Goal: Transaction & Acquisition: Purchase product/service

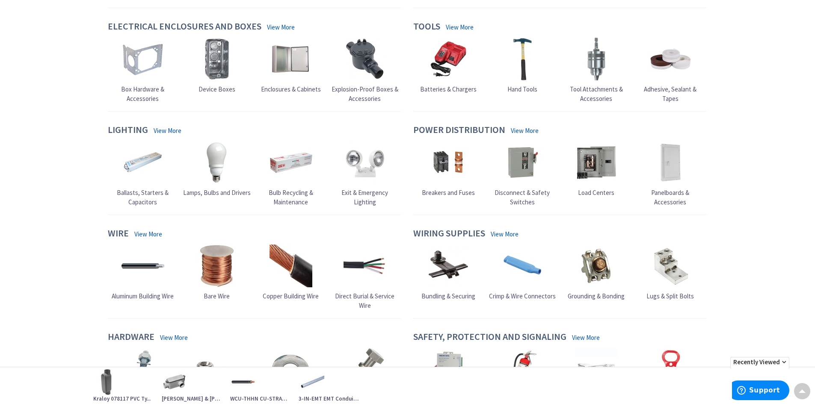
click at [169, 129] on link "View More" at bounding box center [168, 130] width 28 height 9
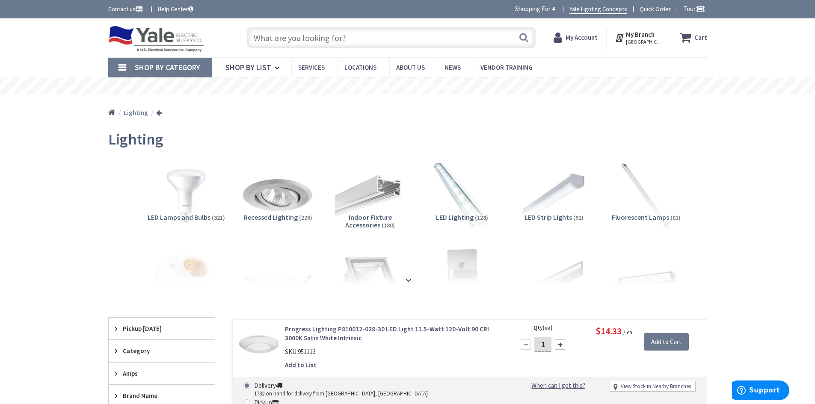
click at [270, 210] on img at bounding box center [277, 195] width 77 height 77
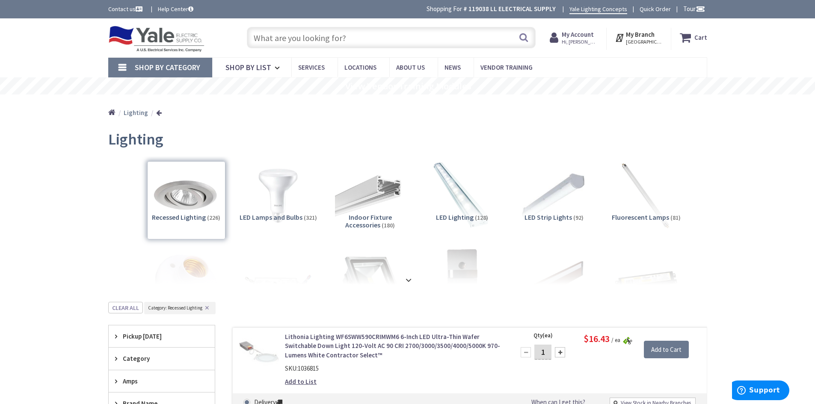
click at [269, 39] on input "text" at bounding box center [391, 37] width 289 height 21
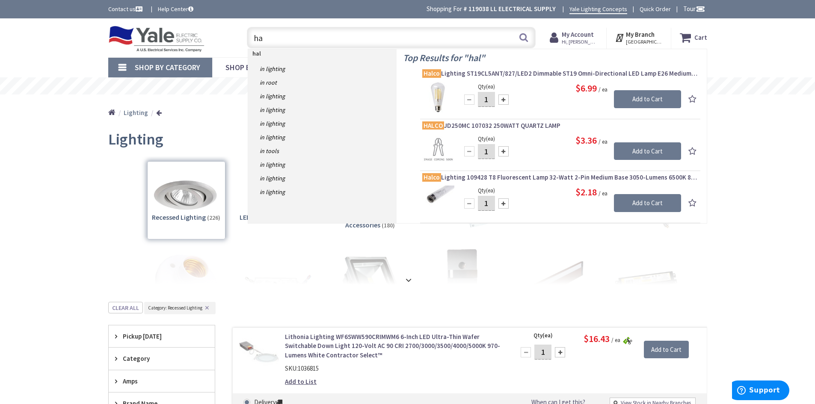
type input "h"
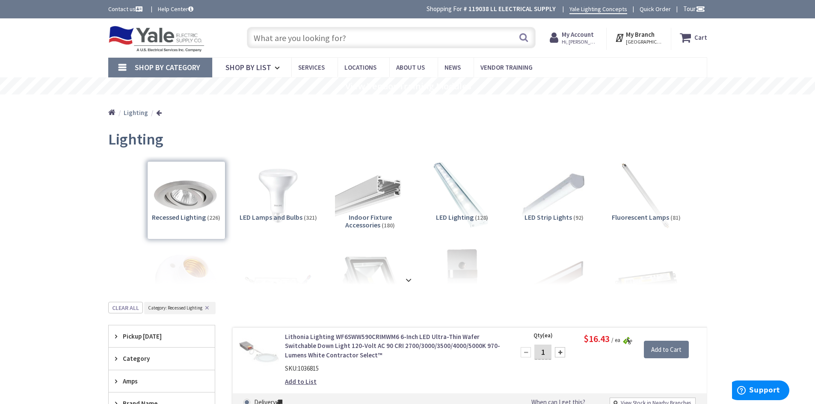
click at [197, 198] on div "Recessed Lighting (226)" at bounding box center [186, 200] width 78 height 78
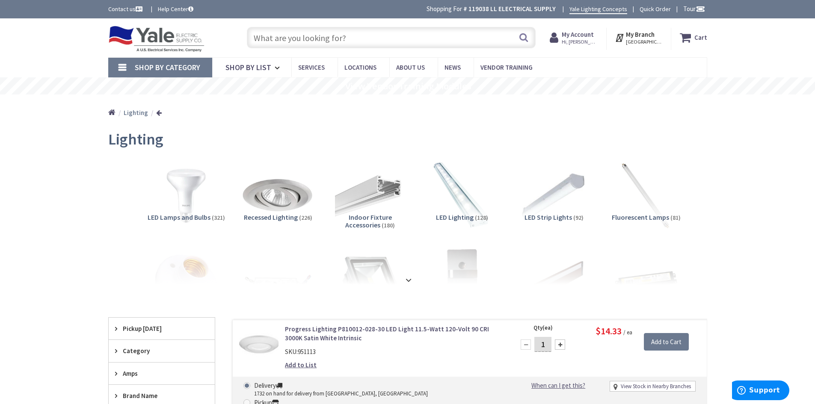
click at [279, 208] on img at bounding box center [277, 195] width 77 height 77
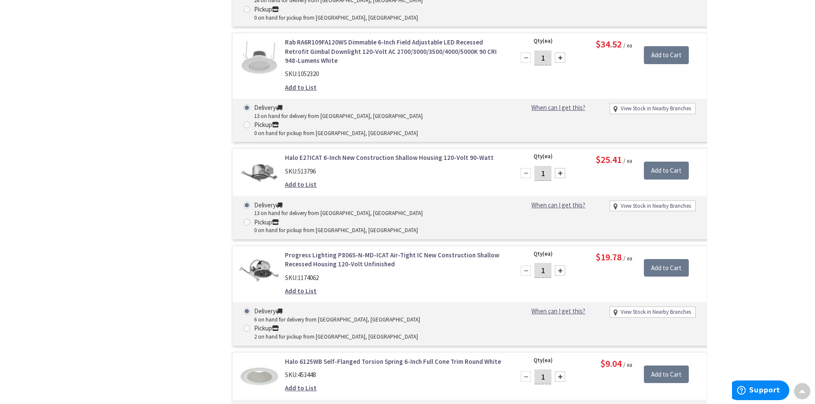
scroll to position [4582, 0]
